Goal: Navigation & Orientation: Understand site structure

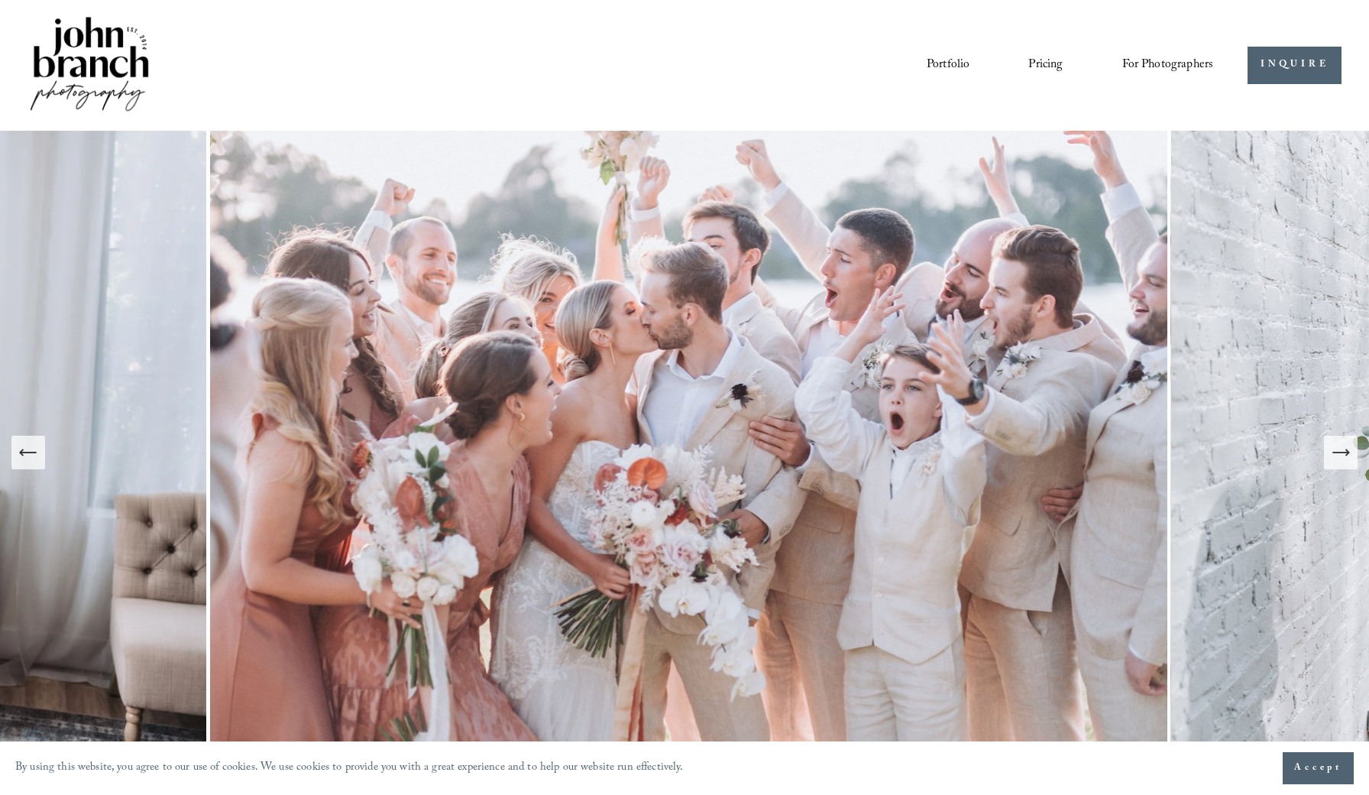
click at [1047, 66] on link "Pricing" at bounding box center [1046, 65] width 34 height 26
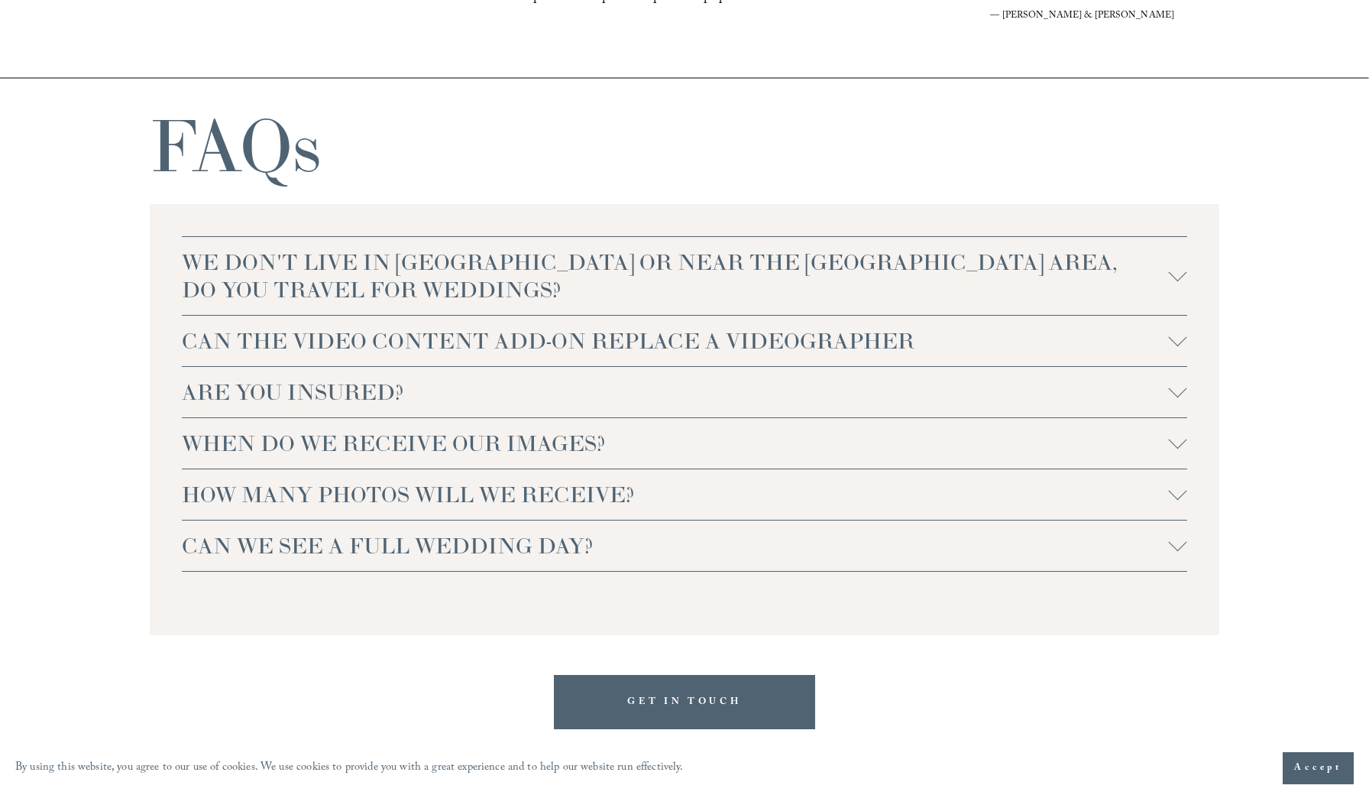
scroll to position [3224, 0]
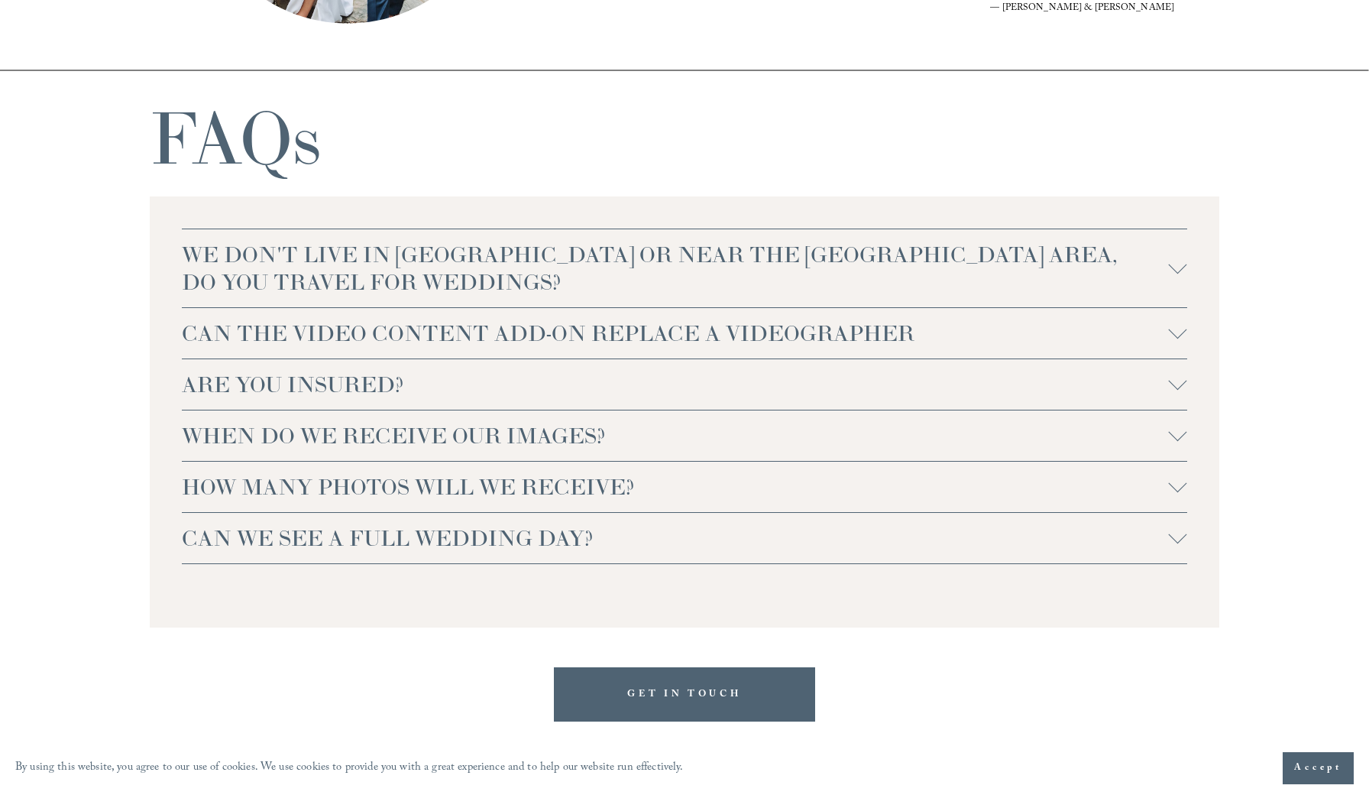
click at [885, 262] on span "WE DON'T LIVE IN NC OR NEAR THE RALEIGH AREA, DO YOU TRAVEL FOR WEDDINGS?" at bounding box center [675, 268] width 987 height 55
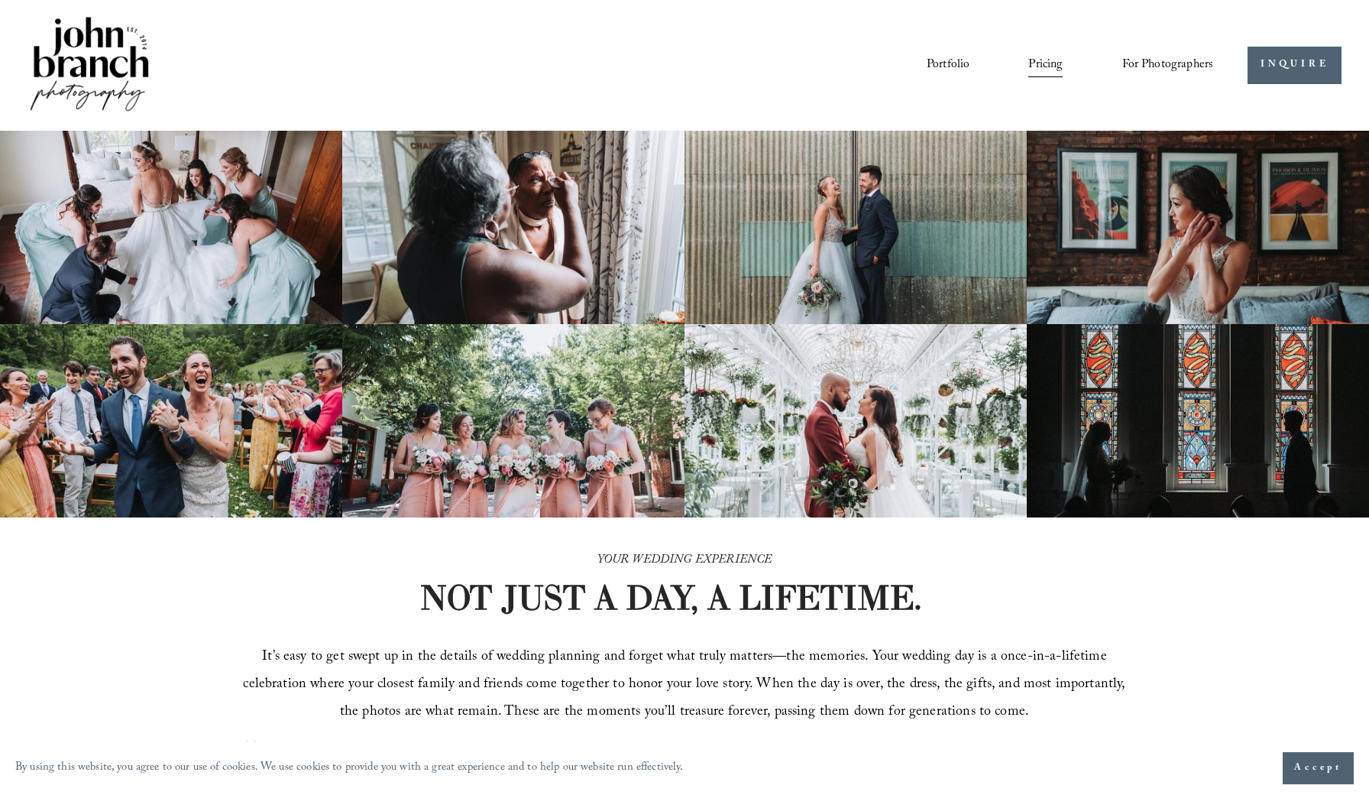
scroll to position [0, 0]
click at [1152, 63] on span "For Photographers" at bounding box center [1169, 65] width 92 height 24
click at [1190, 63] on span "For Photographers" at bounding box center [1169, 65] width 92 height 24
click at [0, 0] on span "Presets" at bounding box center [0, 0] width 0 height 0
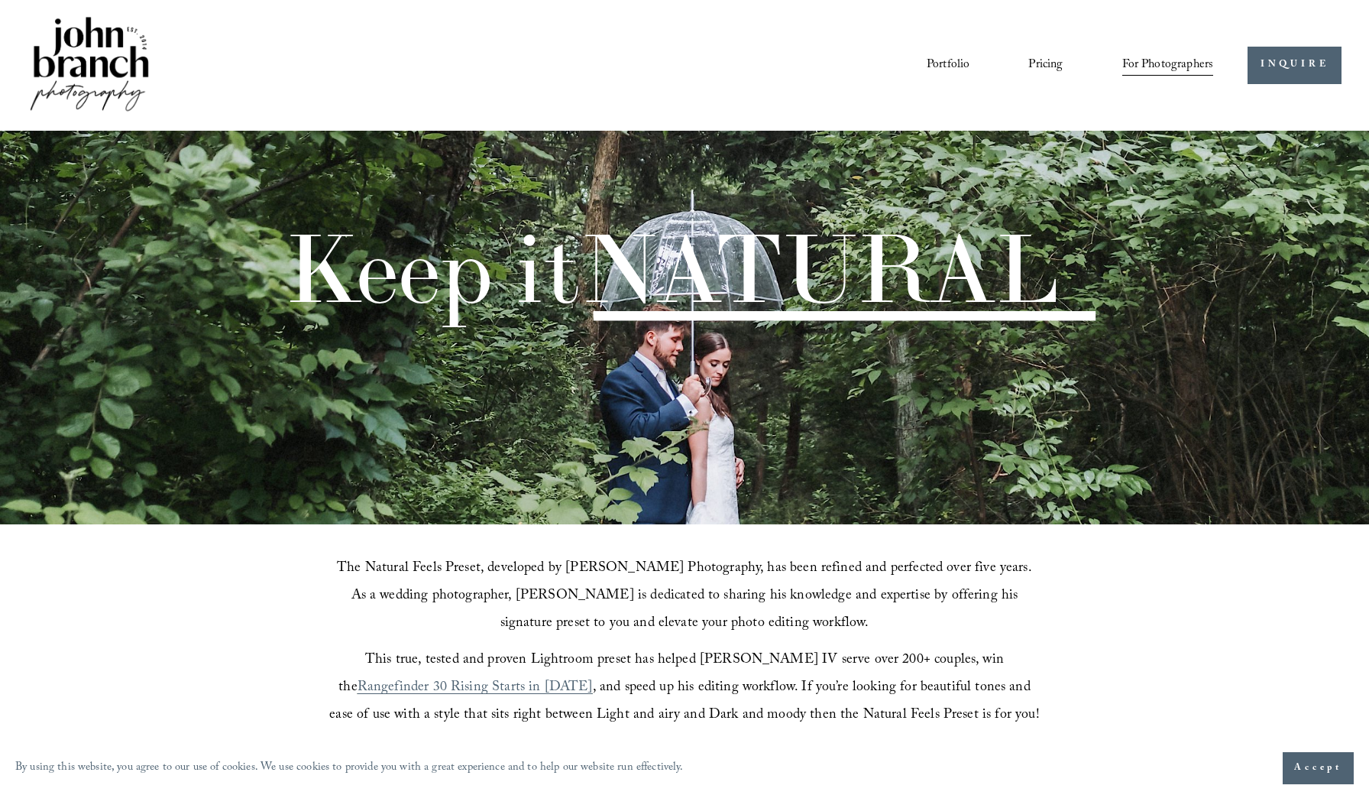
click at [0, 0] on span "Education" at bounding box center [0, 0] width 0 height 0
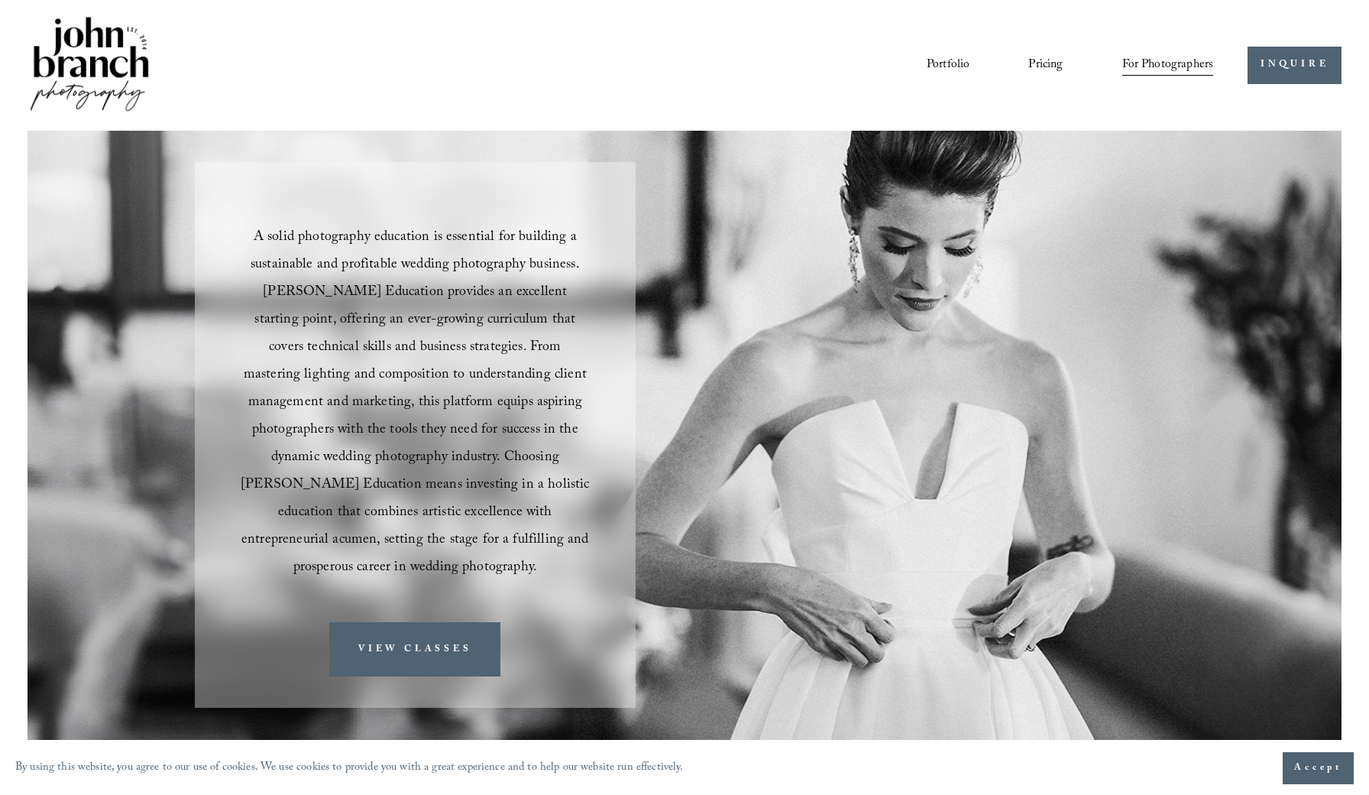
click at [0, 0] on link "Blog" at bounding box center [0, 0] width 0 height 0
